Goal: Navigation & Orientation: Find specific page/section

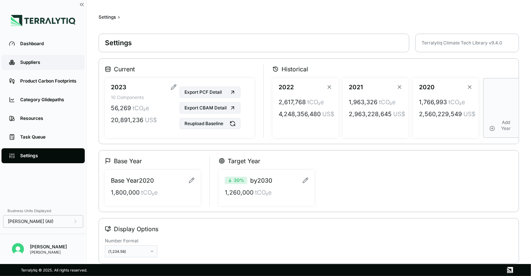
click at [41, 58] on link "Suppliers" at bounding box center [42, 62] width 83 height 15
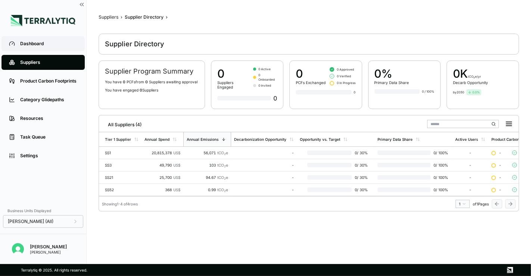
click at [52, 50] on link "Dashboard" at bounding box center [42, 43] width 83 height 15
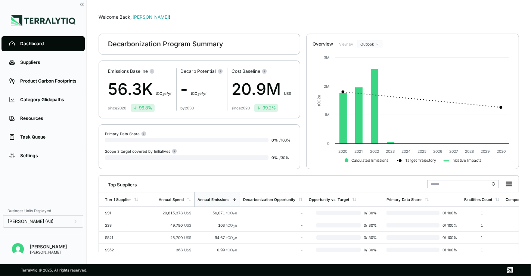
click at [299, 170] on div "Welcome Back, [PERSON_NAME] ! Decarbonization Program Summary Emissions Baselin…" at bounding box center [309, 132] width 421 height 240
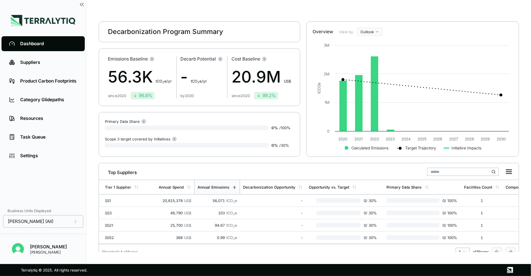
scroll to position [24, 0]
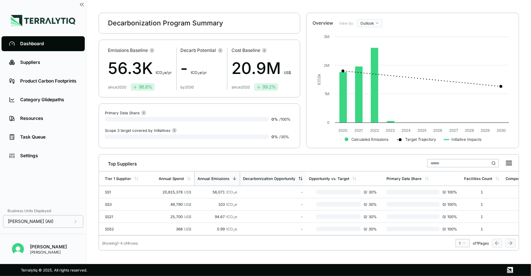
click at [289, 176] on div "Decarbonization Opportunity" at bounding box center [269, 178] width 52 height 4
